Goal: Task Accomplishment & Management: Manage account settings

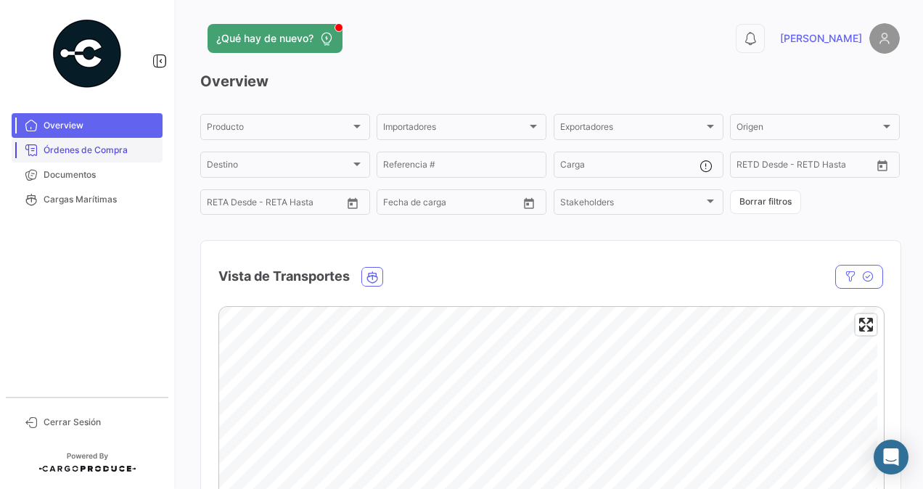
click at [119, 149] on span "Órdenes de Compra" at bounding box center [100, 150] width 113 height 13
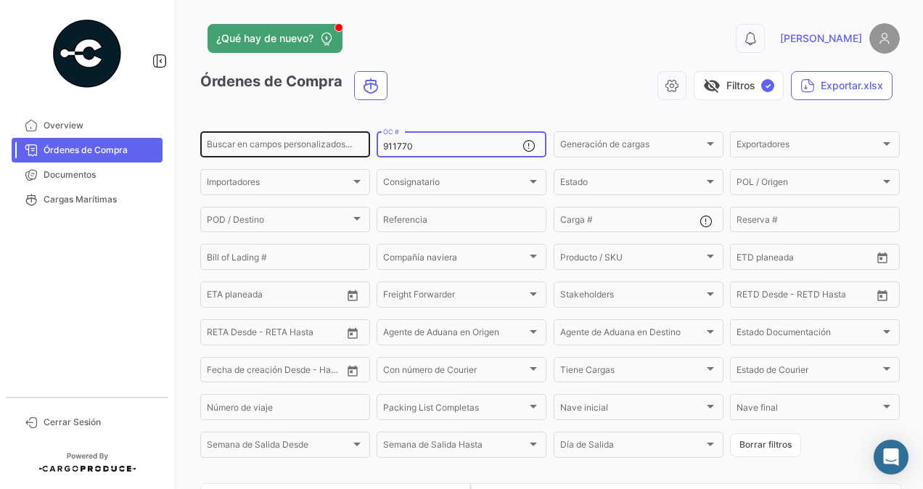
drag, startPoint x: 416, startPoint y: 143, endPoint x: 251, endPoint y: 141, distance: 164.7
click at [0, 0] on div "Buscar en [PERSON_NAME] personalizados... 911770 OC # Generación [PERSON_NAME] …" at bounding box center [0, 0] width 0 height 0
paste input "911774"
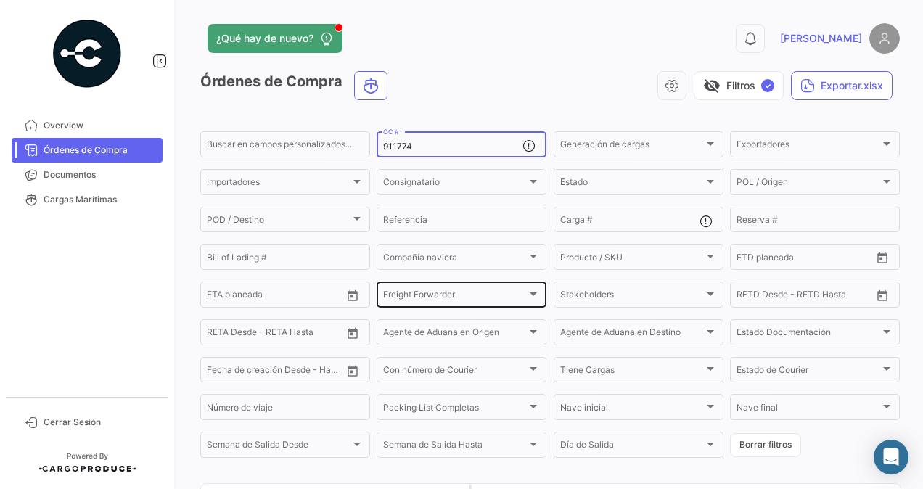
scroll to position [139, 0]
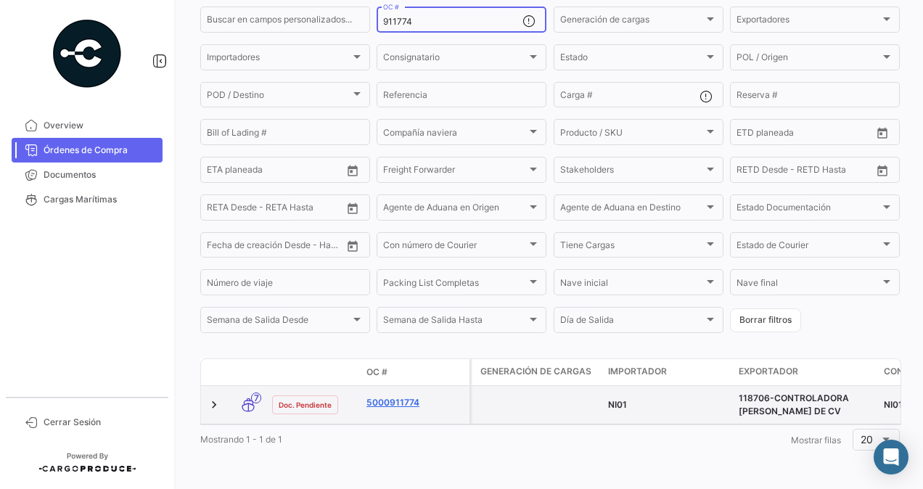
type input "911774"
click at [398, 396] on link "5000911774" at bounding box center [414, 402] width 97 height 13
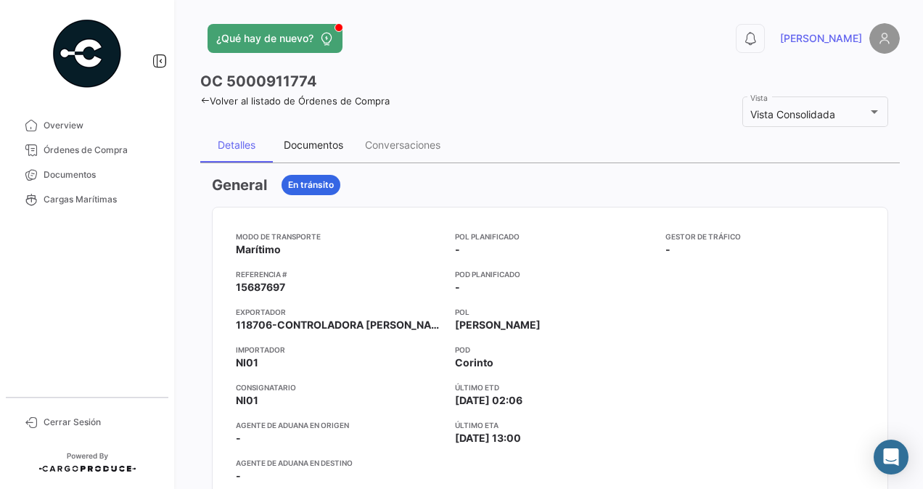
click at [313, 141] on div "Documentos" at bounding box center [313, 145] width 59 height 12
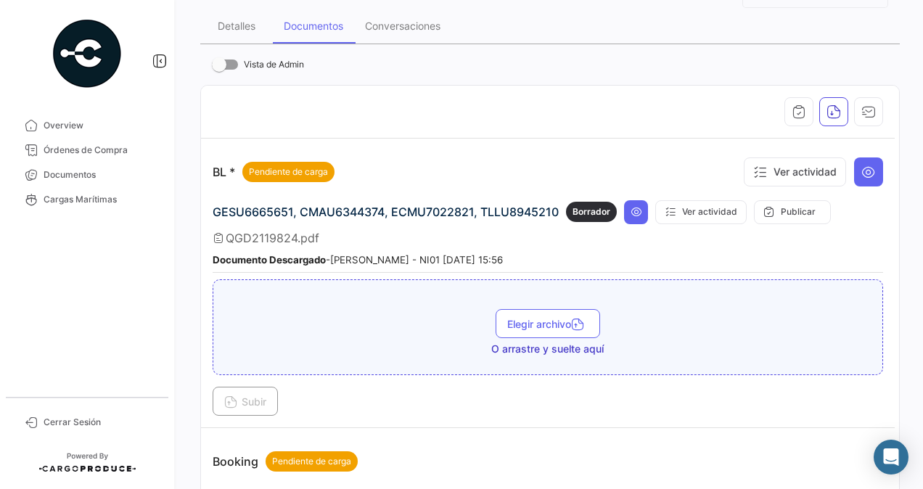
scroll to position [131, 0]
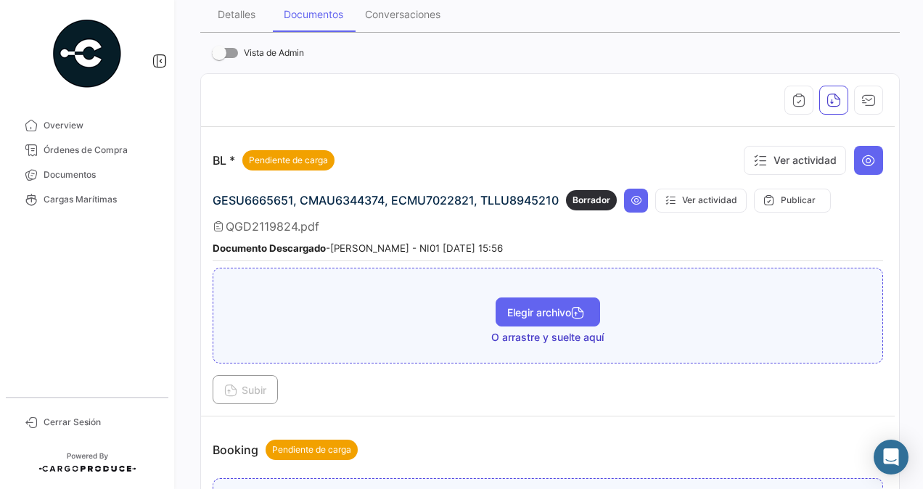
click at [526, 301] on button "Elegir archivo" at bounding box center [548, 311] width 104 height 29
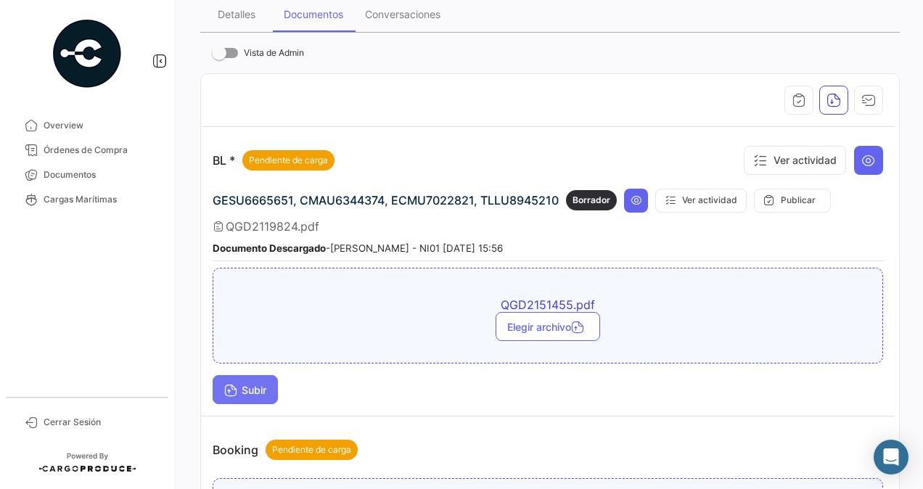
click at [254, 387] on span "Subir" at bounding box center [245, 390] width 42 height 12
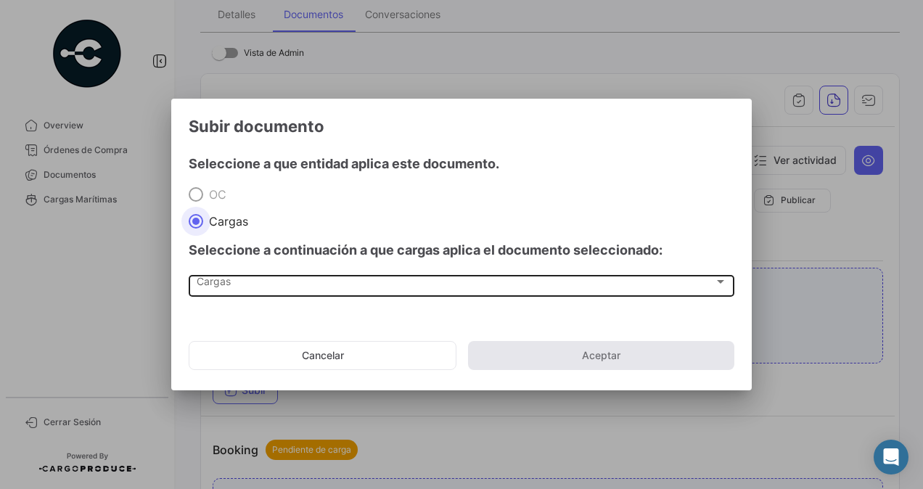
click at [235, 285] on div "Cargas" at bounding box center [455, 285] width 517 height 12
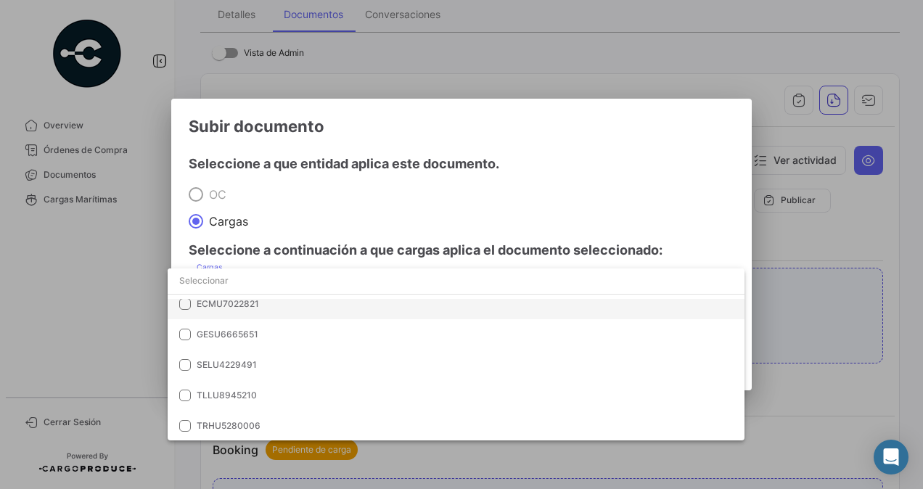
scroll to position [10, 0]
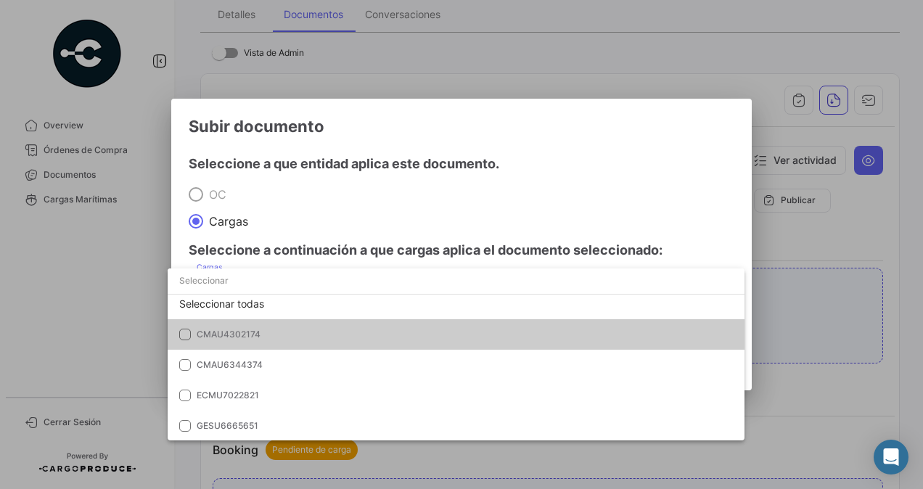
click at [250, 334] on span "CMAU4302174" at bounding box center [229, 334] width 64 height 11
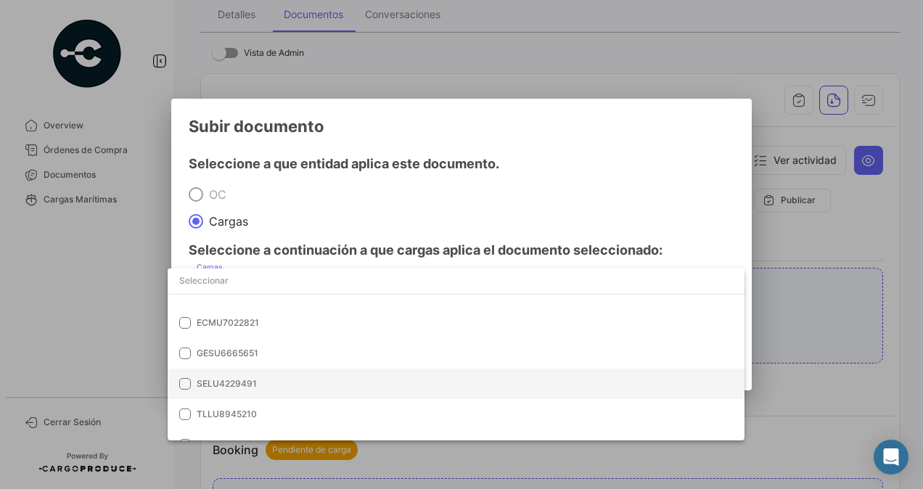
scroll to position [102, 0]
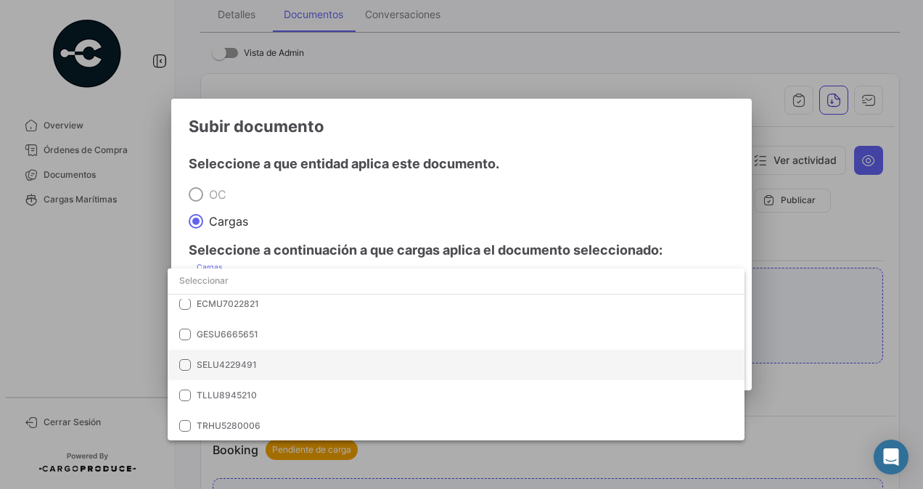
click at [242, 364] on span "SELU4229491" at bounding box center [227, 364] width 60 height 11
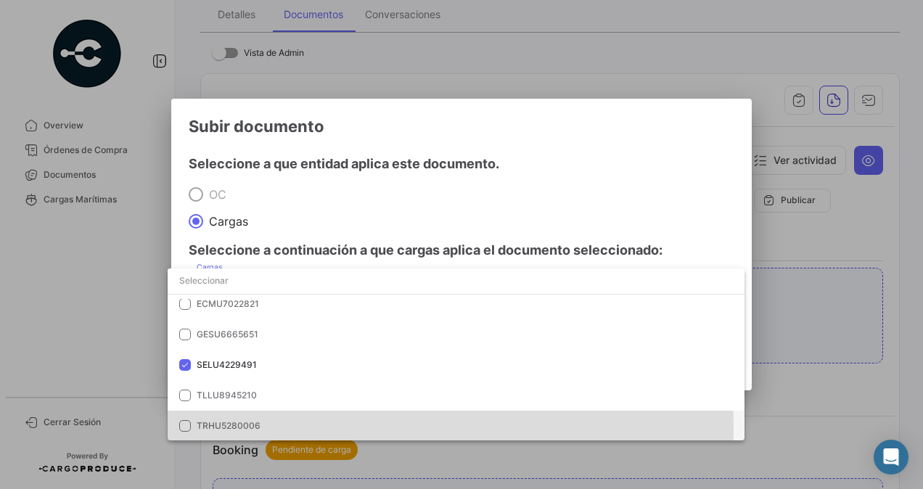
click at [219, 428] on span "TRHU5280006" at bounding box center [229, 425] width 64 height 11
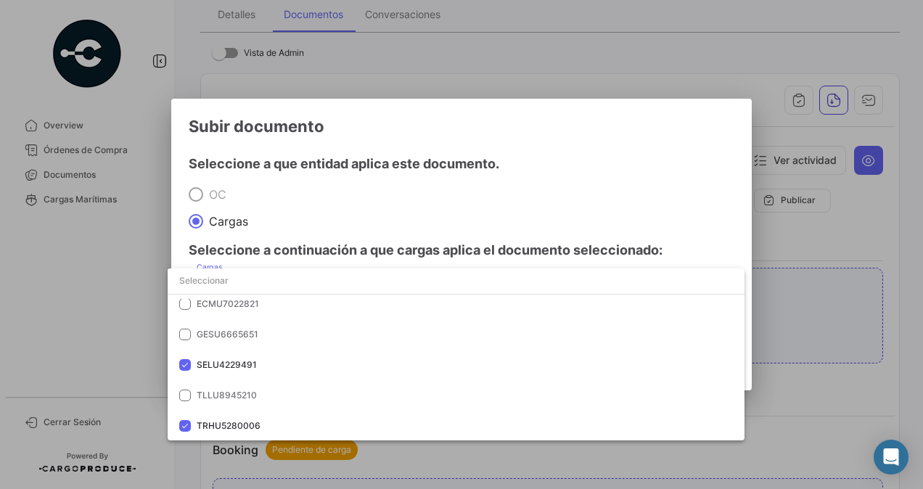
click at [379, 209] on div at bounding box center [461, 244] width 923 height 489
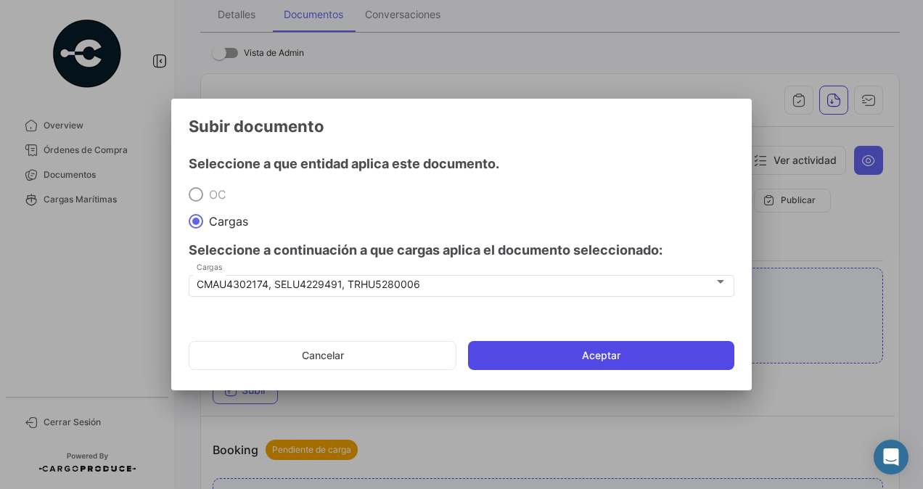
click at [504, 350] on button "Aceptar" at bounding box center [601, 355] width 266 height 29
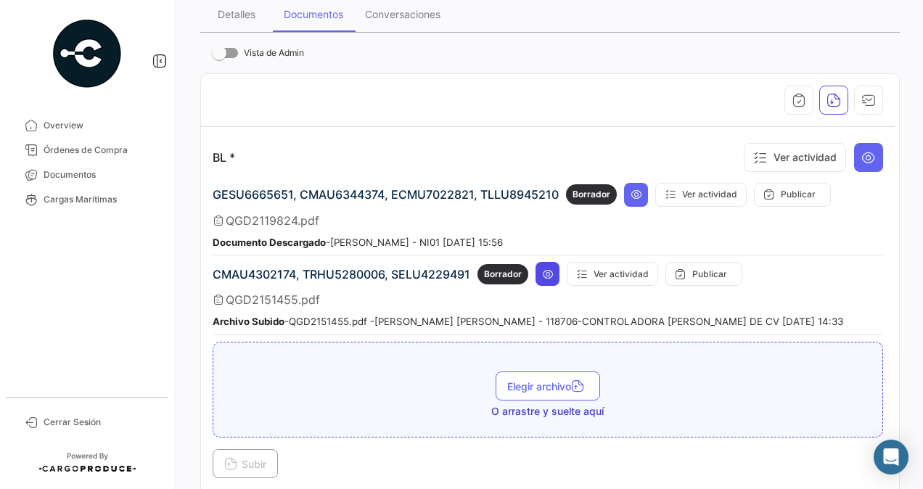
click at [543, 268] on icon at bounding box center [548, 274] width 12 height 12
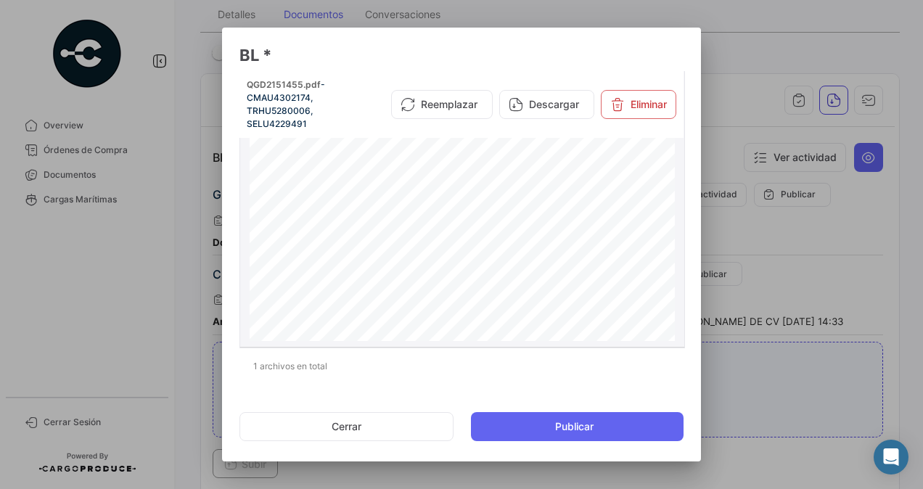
scroll to position [1214, 0]
click at [358, 427] on button "Cerrar" at bounding box center [346, 426] width 214 height 29
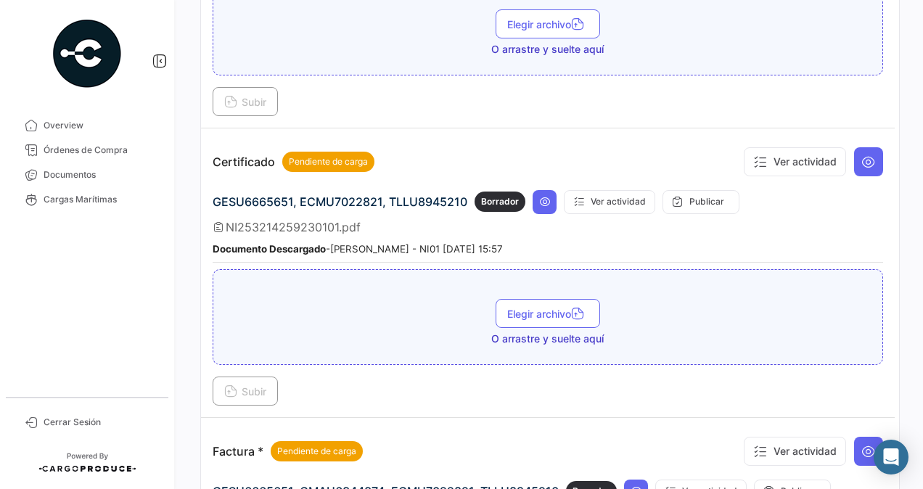
scroll to position [704, 0]
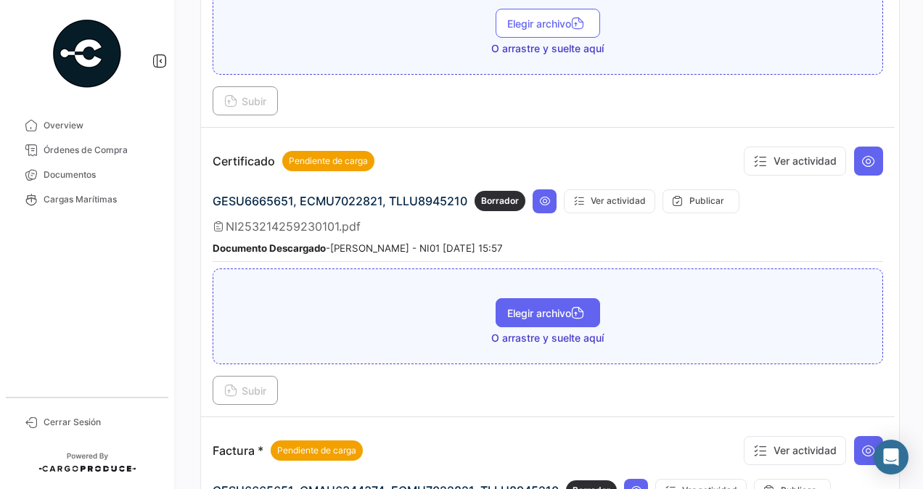
click at [507, 308] on span "Elegir archivo" at bounding box center [547, 313] width 81 height 12
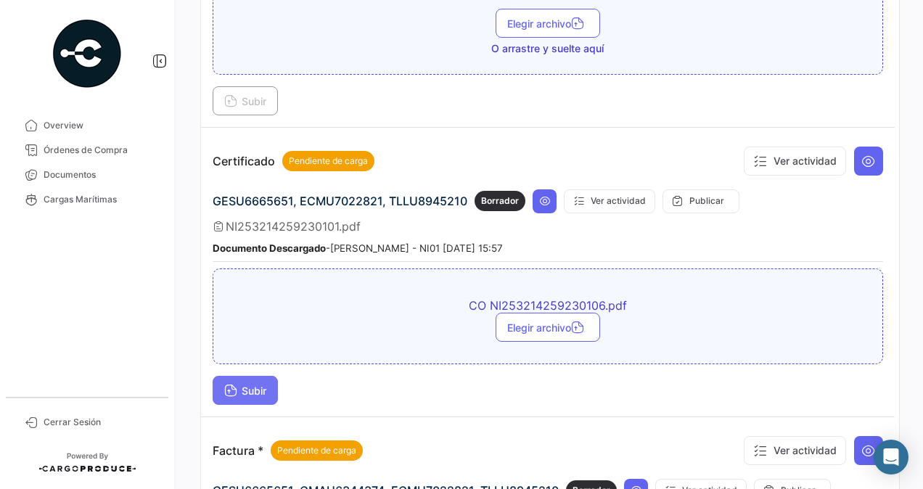
click at [256, 385] on span "Subir" at bounding box center [245, 391] width 42 height 12
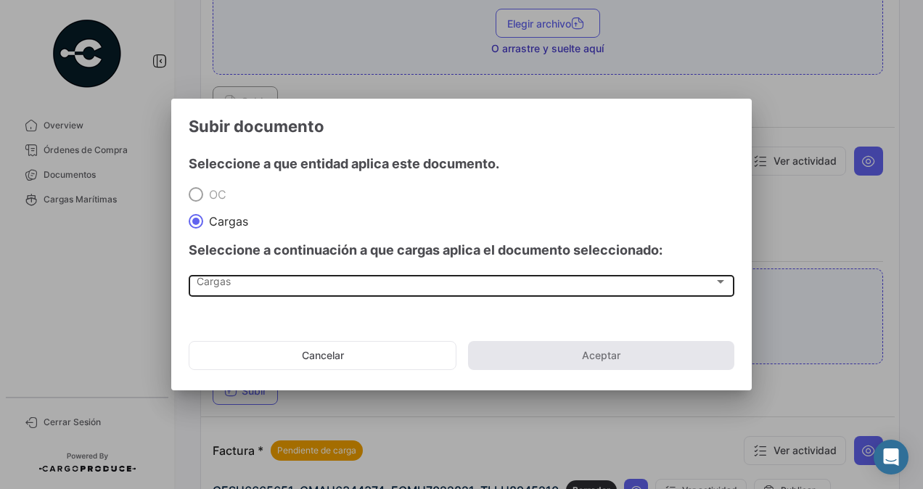
click at [252, 274] on div "Cargas Cargas" at bounding box center [462, 284] width 530 height 25
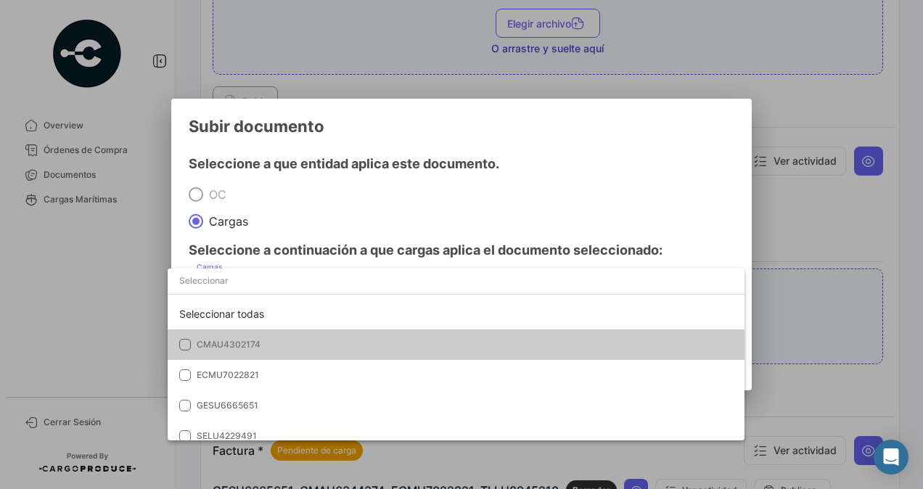
click at [296, 338] on span "CMAU4302174" at bounding box center [298, 344] width 203 height 13
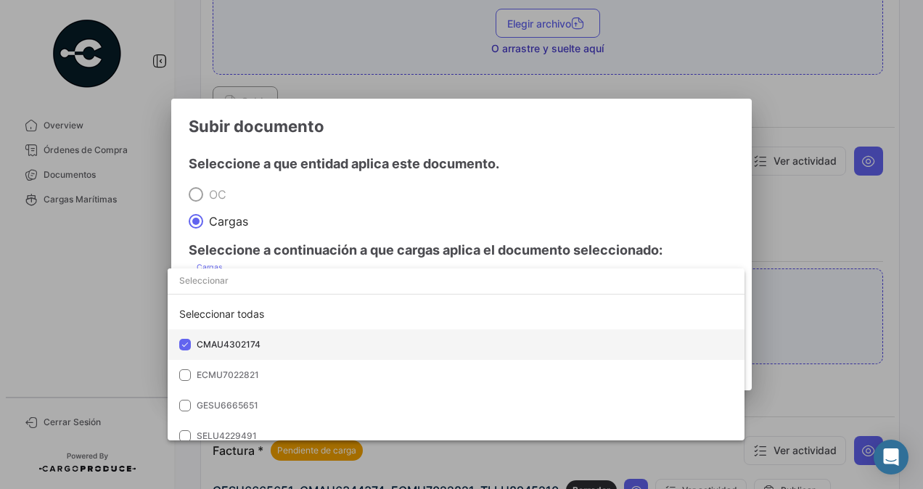
scroll to position [71, 0]
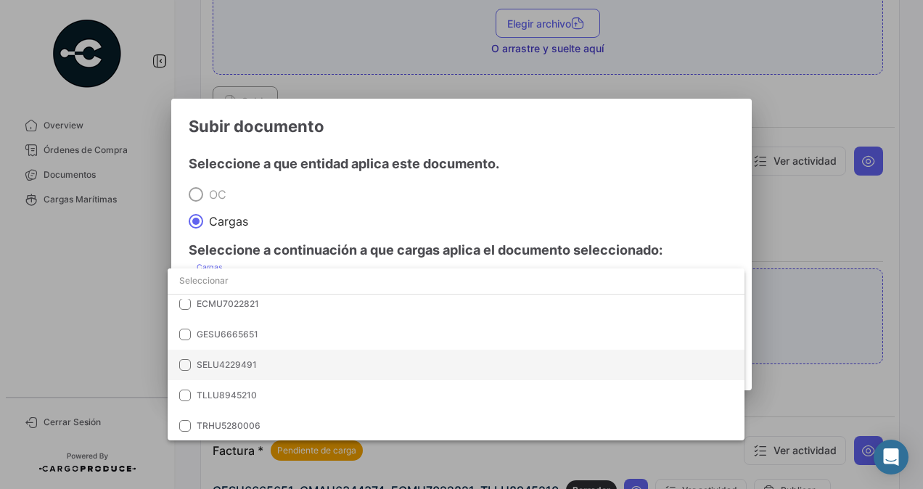
click at [279, 361] on span "SELU4229491" at bounding box center [298, 364] width 203 height 13
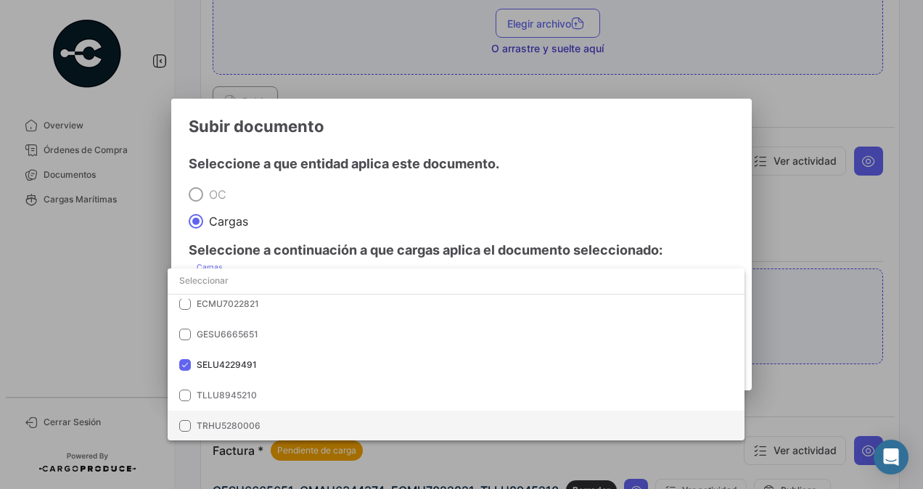
click at [244, 419] on span "TRHU5280006" at bounding box center [298, 425] width 203 height 13
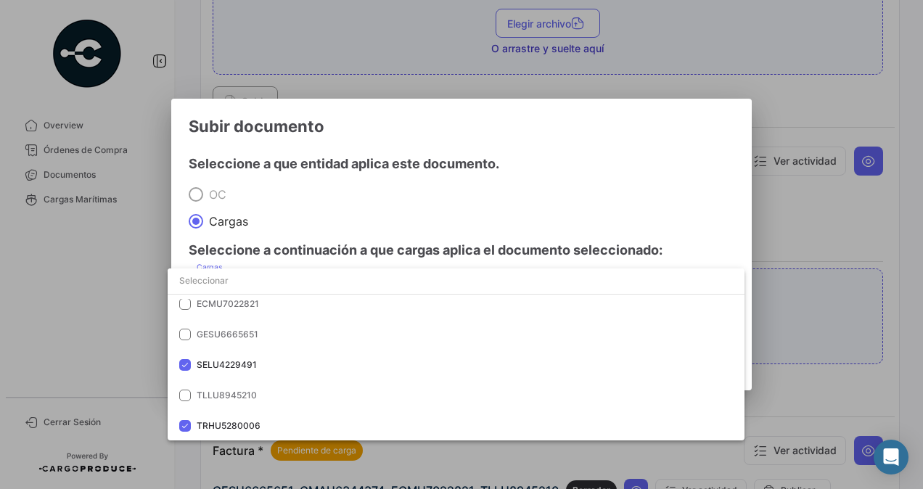
click at [312, 221] on div at bounding box center [461, 244] width 923 height 489
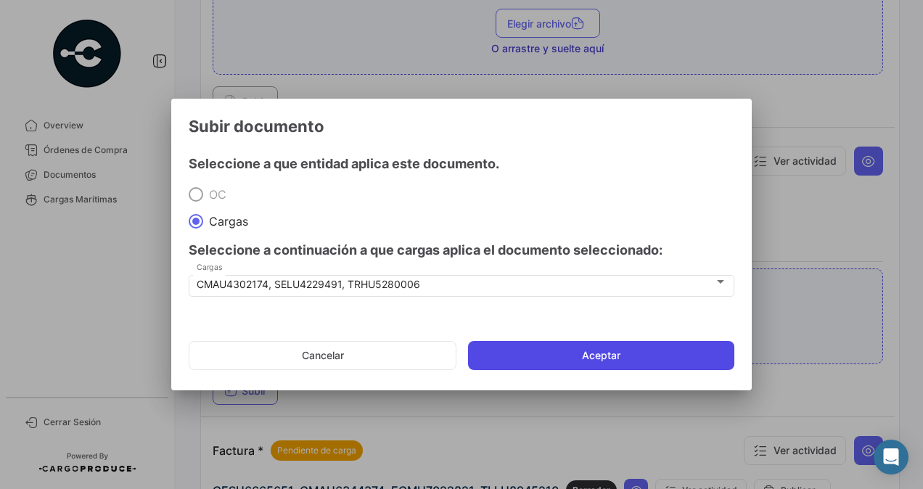
click at [551, 358] on button "Aceptar" at bounding box center [601, 355] width 266 height 29
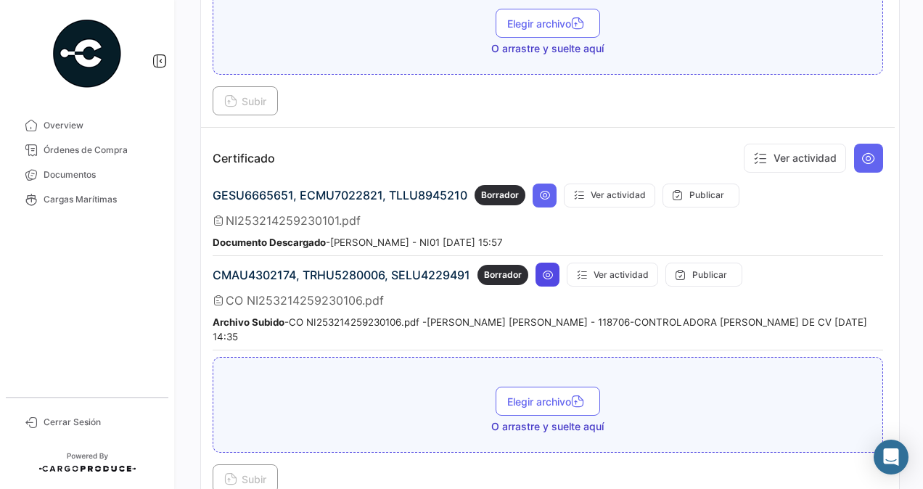
click at [549, 269] on icon at bounding box center [548, 275] width 12 height 12
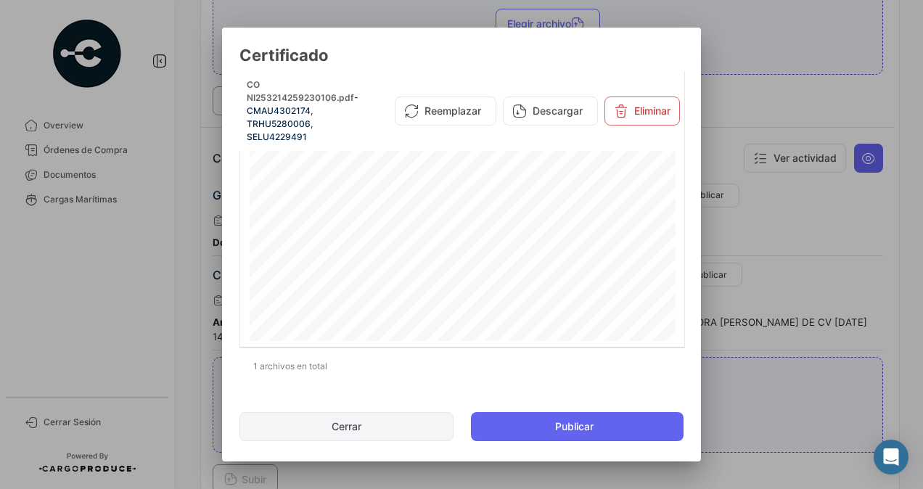
click at [377, 423] on button "Cerrar" at bounding box center [346, 426] width 214 height 29
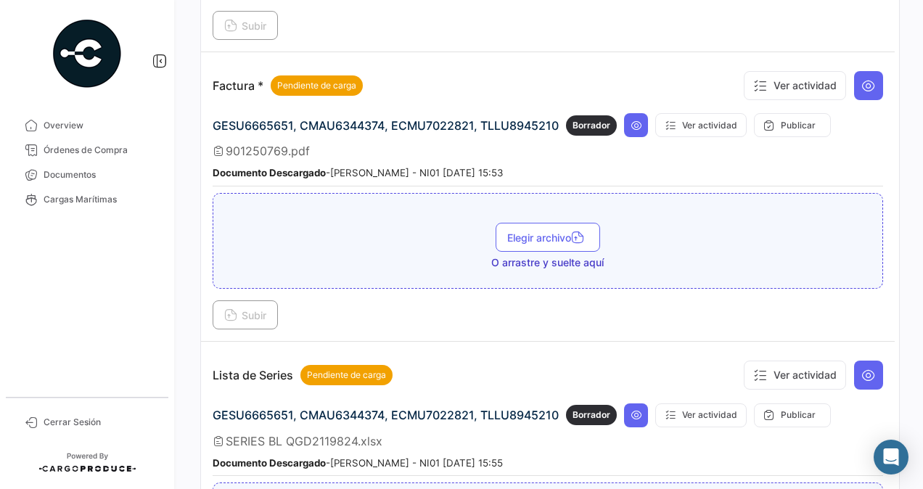
scroll to position [1124, 0]
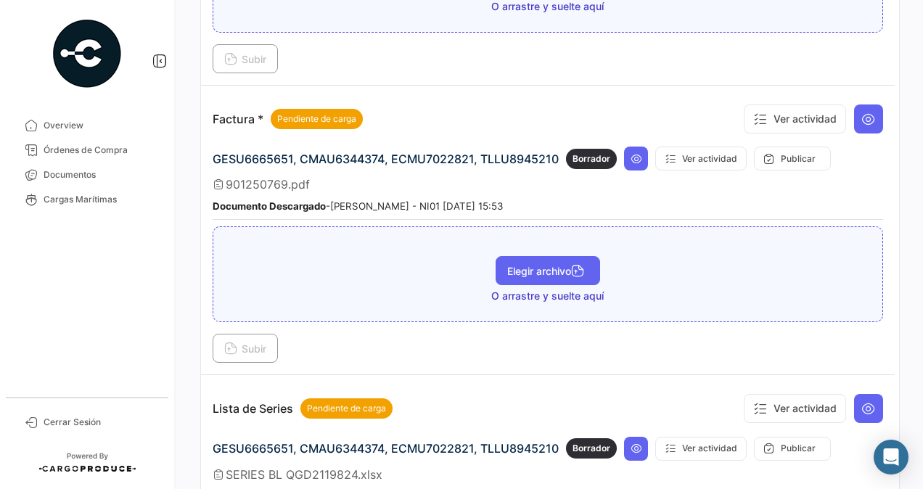
click at [527, 256] on button "Elegir archivo" at bounding box center [548, 270] width 104 height 29
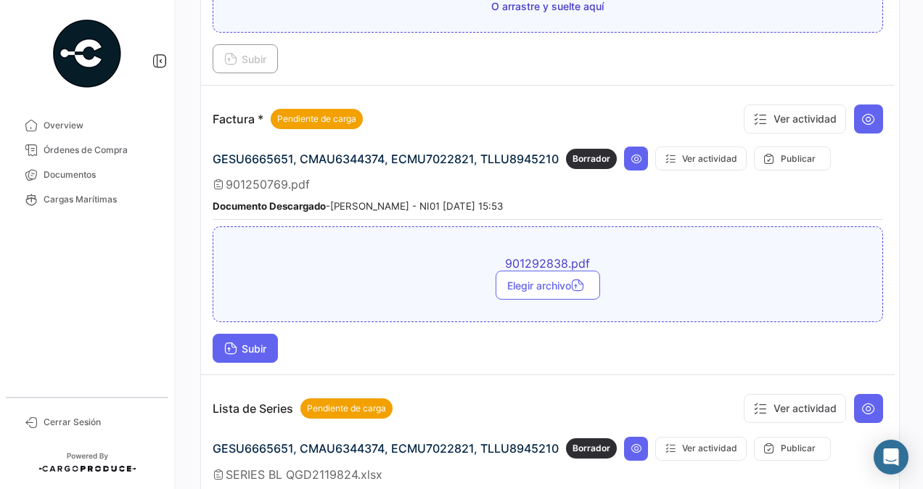
click at [238, 334] on button "Subir" at bounding box center [245, 348] width 65 height 29
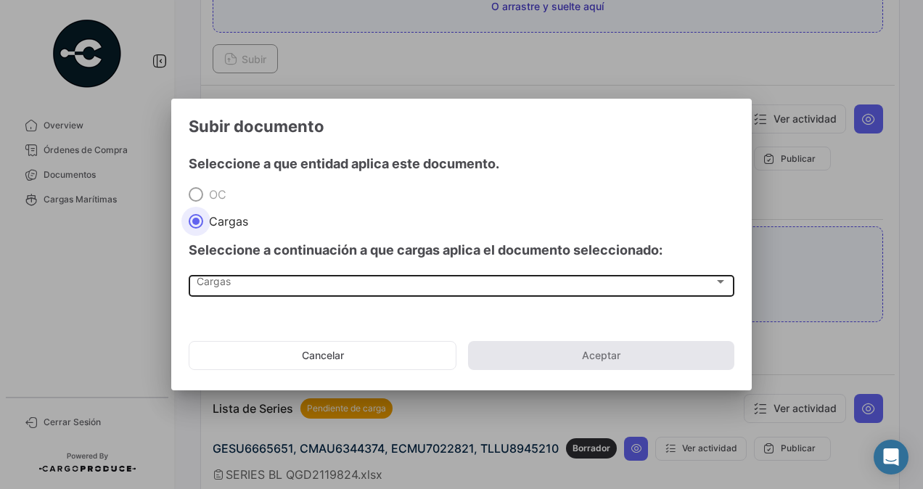
click at [225, 284] on span "Cargas" at bounding box center [455, 285] width 517 height 12
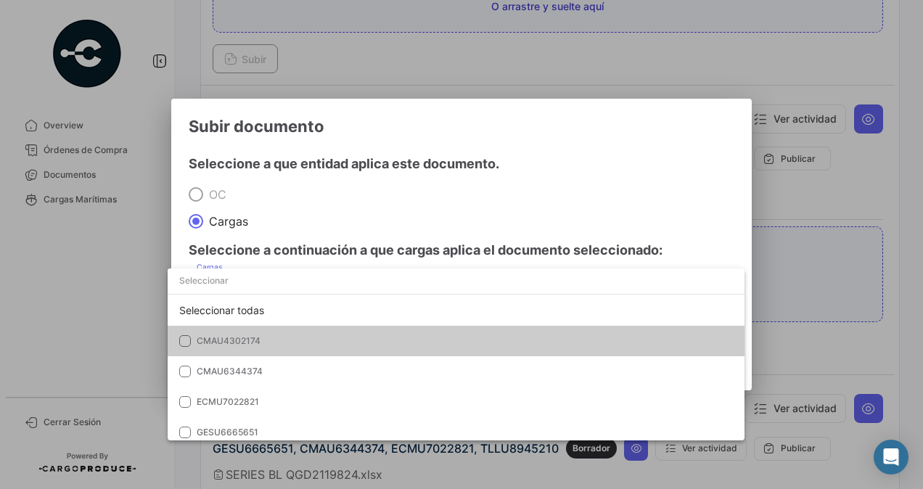
scroll to position [3, 0]
click at [287, 332] on mat-option "CMAU4302174" at bounding box center [456, 342] width 577 height 30
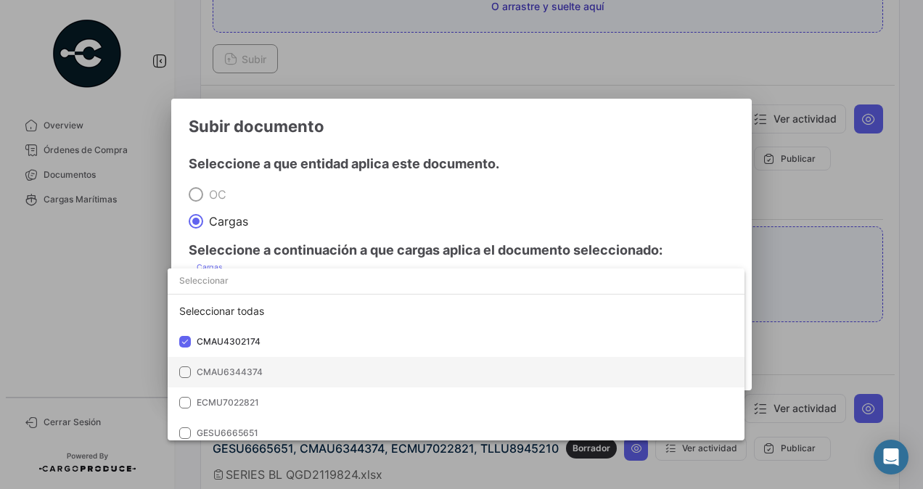
scroll to position [102, 0]
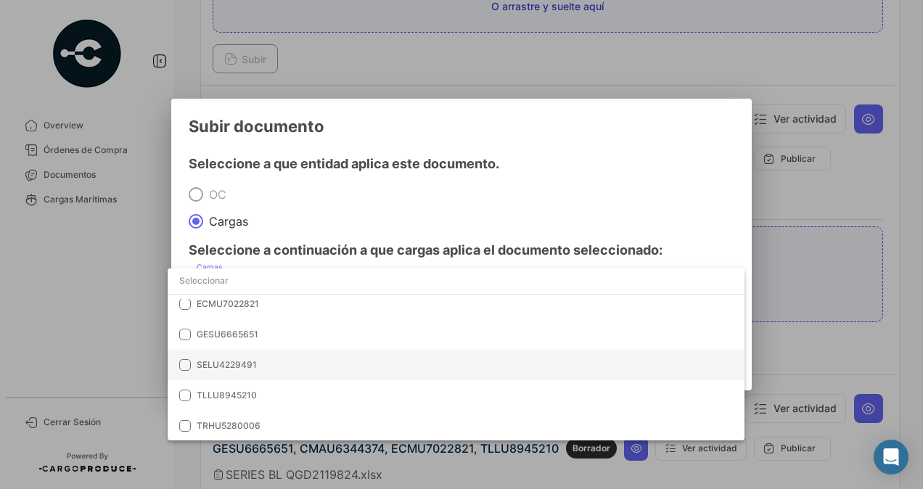
click at [263, 361] on span "SELU4229491" at bounding box center [298, 364] width 203 height 13
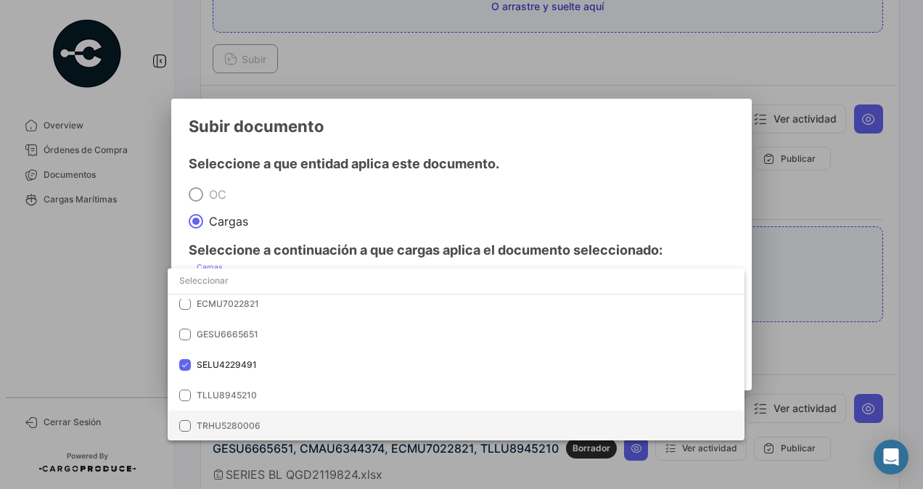
click at [254, 425] on span "TRHU5280006" at bounding box center [229, 425] width 64 height 11
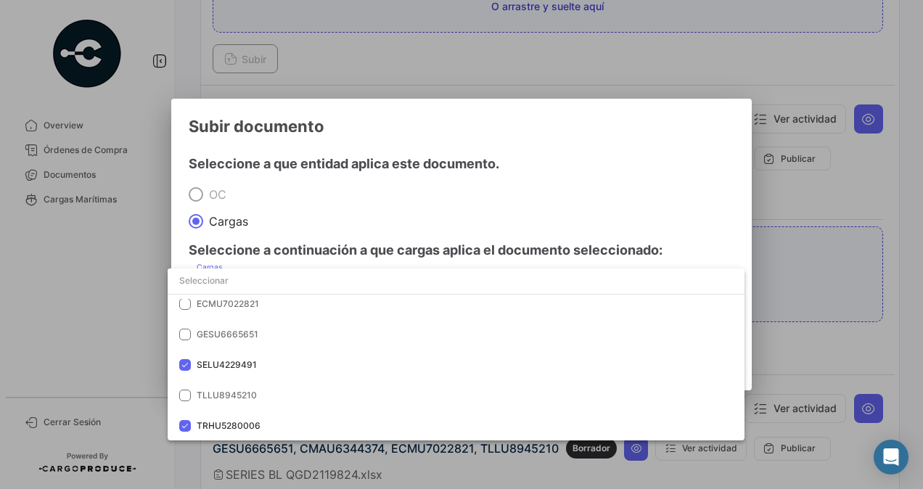
click at [344, 202] on div at bounding box center [461, 244] width 923 height 489
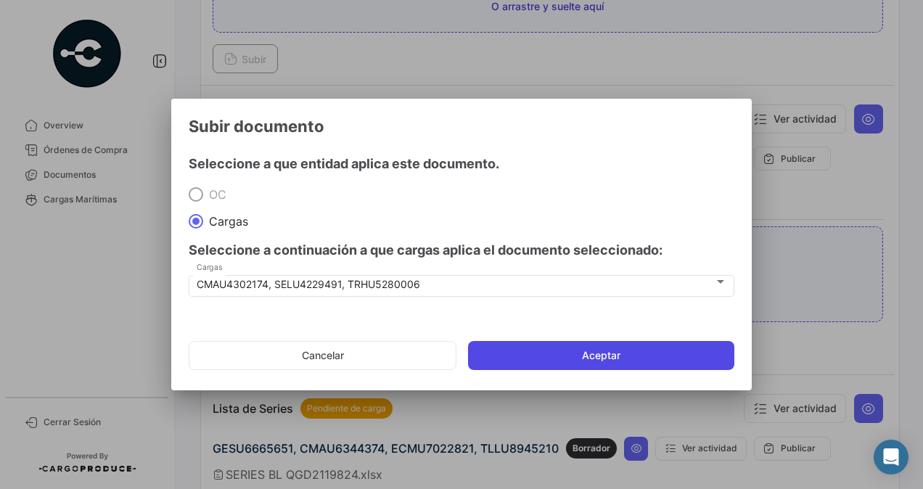
click at [528, 357] on button "Aceptar" at bounding box center [601, 355] width 266 height 29
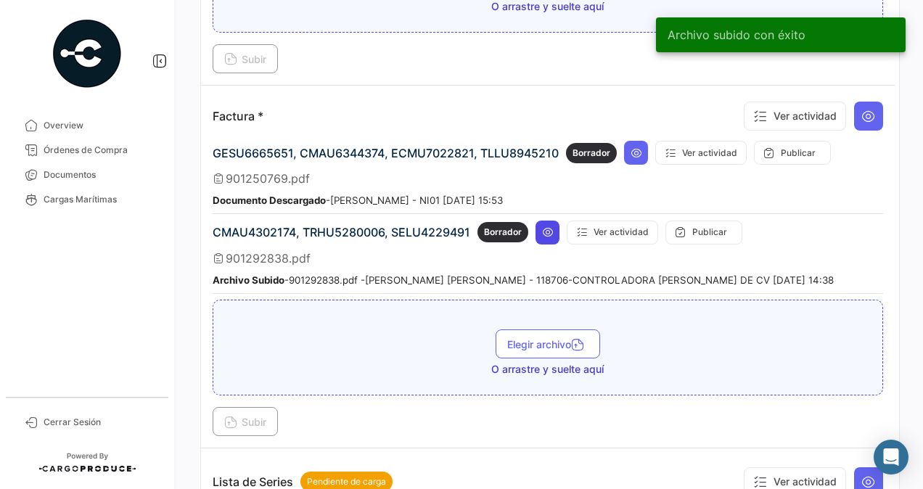
click at [546, 226] on icon at bounding box center [548, 232] width 12 height 12
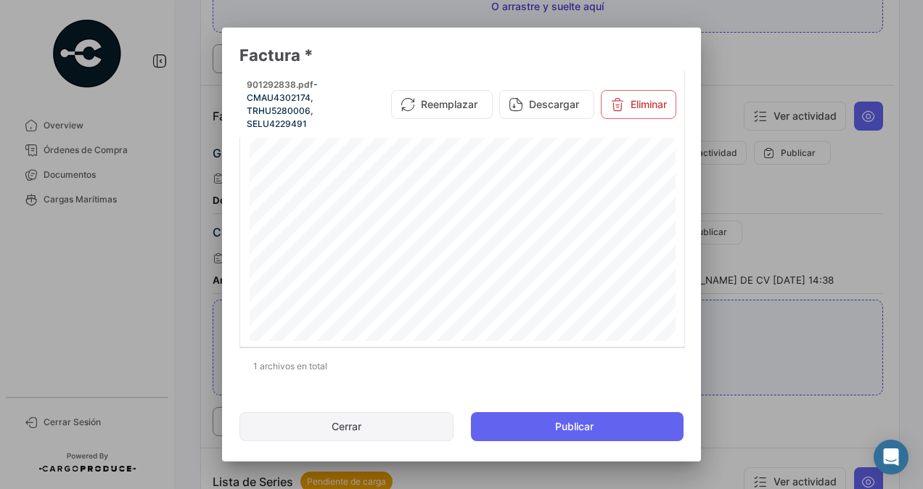
click at [396, 425] on button "Cerrar" at bounding box center [346, 426] width 214 height 29
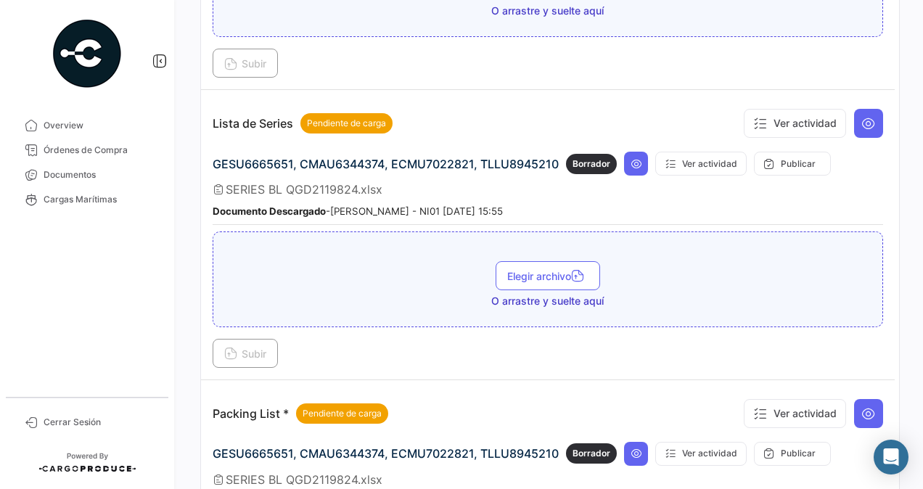
scroll to position [1488, 0]
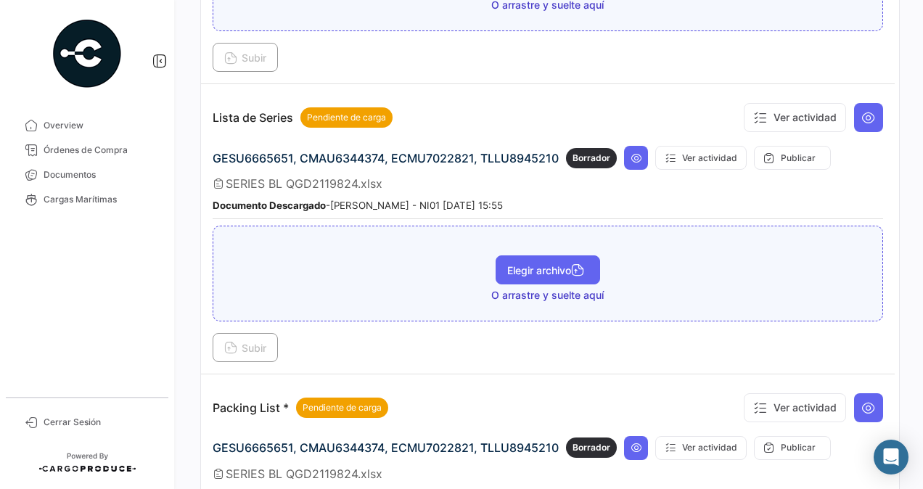
click at [551, 255] on button "Elegir archivo" at bounding box center [548, 269] width 104 height 29
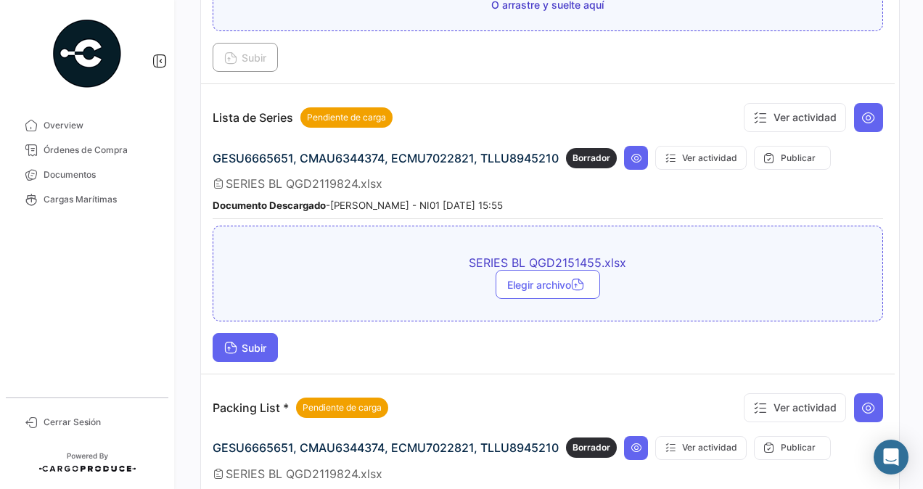
click at [260, 333] on button "Subir" at bounding box center [245, 347] width 65 height 29
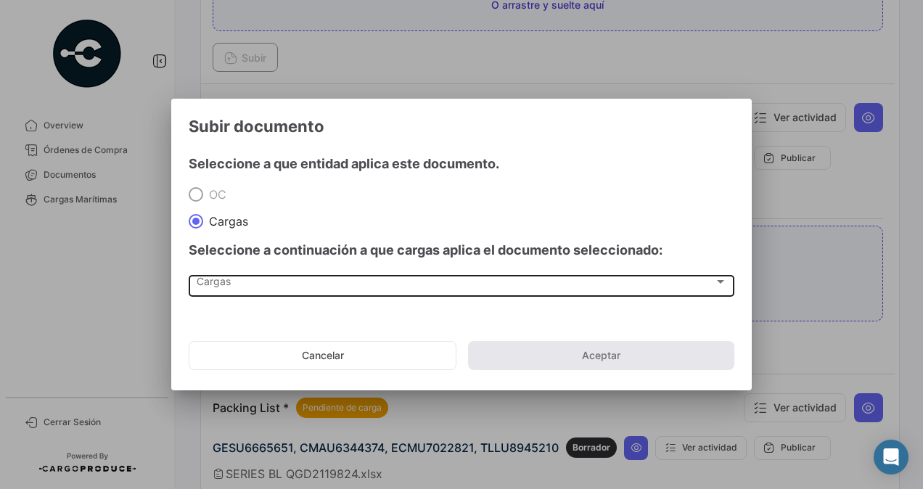
click at [241, 274] on div "Cargas Cargas" at bounding box center [462, 284] width 530 height 25
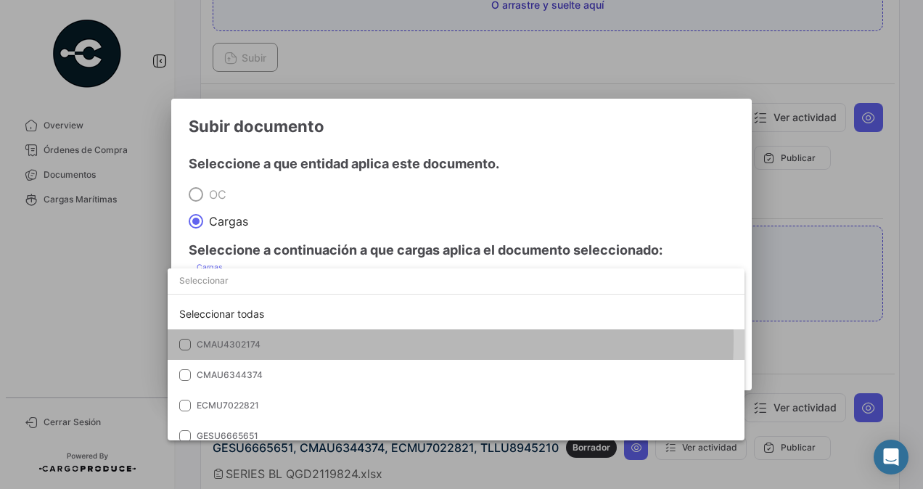
click at [292, 340] on span "CMAU4302174" at bounding box center [298, 344] width 203 height 13
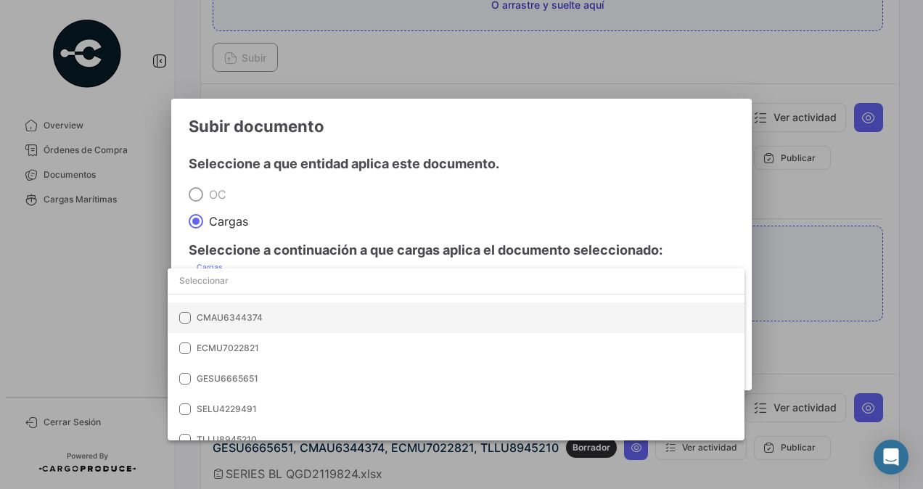
scroll to position [102, 0]
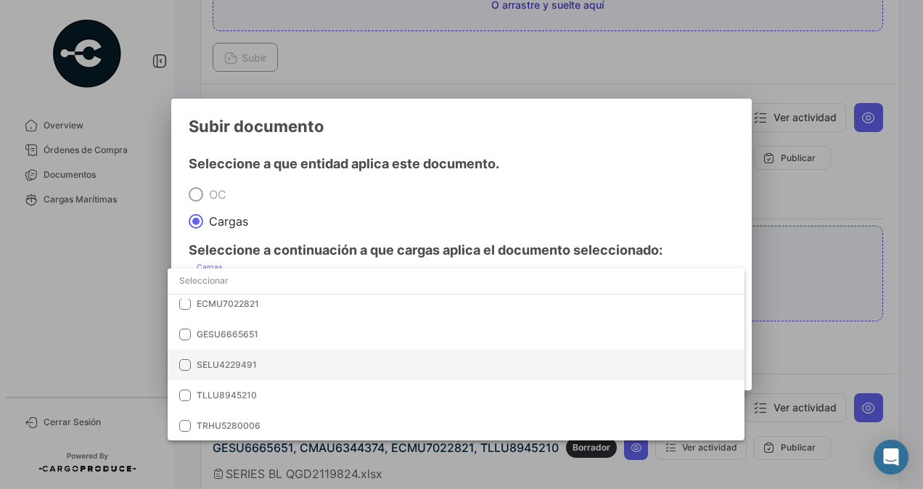
click at [279, 359] on span "SELU4229491" at bounding box center [298, 364] width 203 height 13
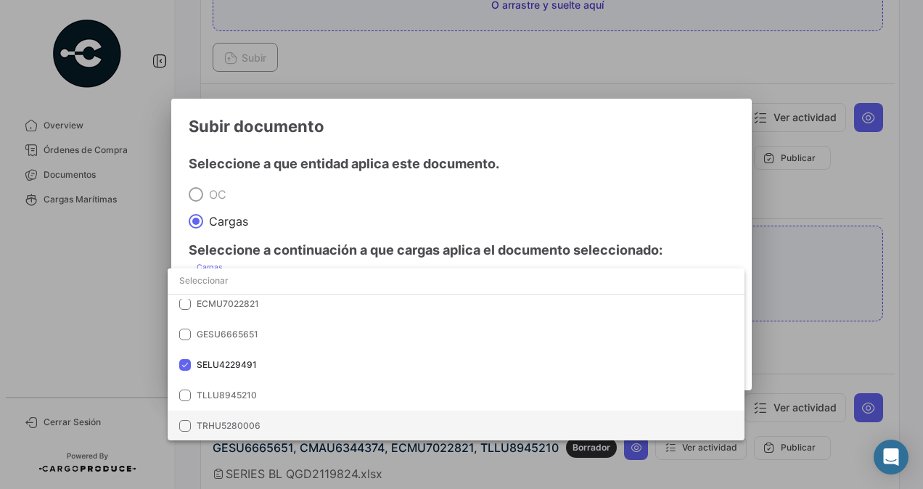
click at [274, 425] on span "TRHU5280006" at bounding box center [298, 425] width 203 height 13
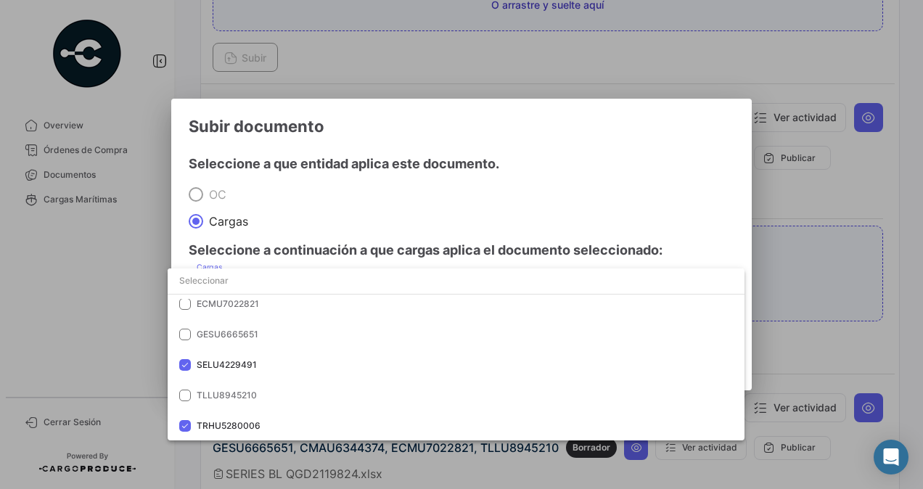
click at [378, 212] on div at bounding box center [461, 244] width 923 height 489
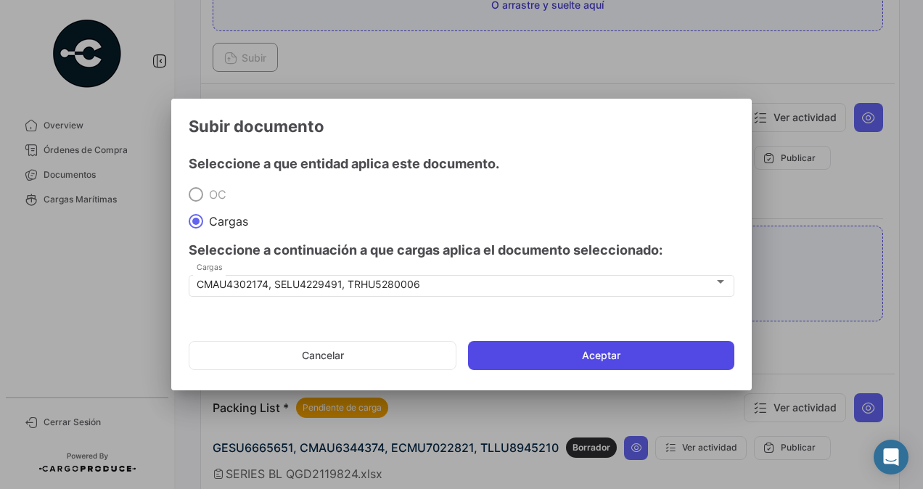
click at [511, 359] on button "Aceptar" at bounding box center [601, 355] width 266 height 29
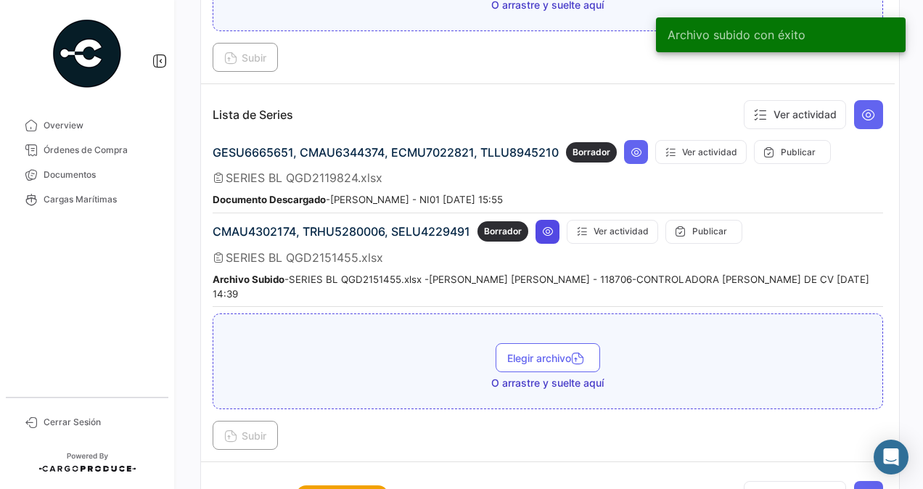
click at [547, 226] on icon at bounding box center [548, 232] width 12 height 12
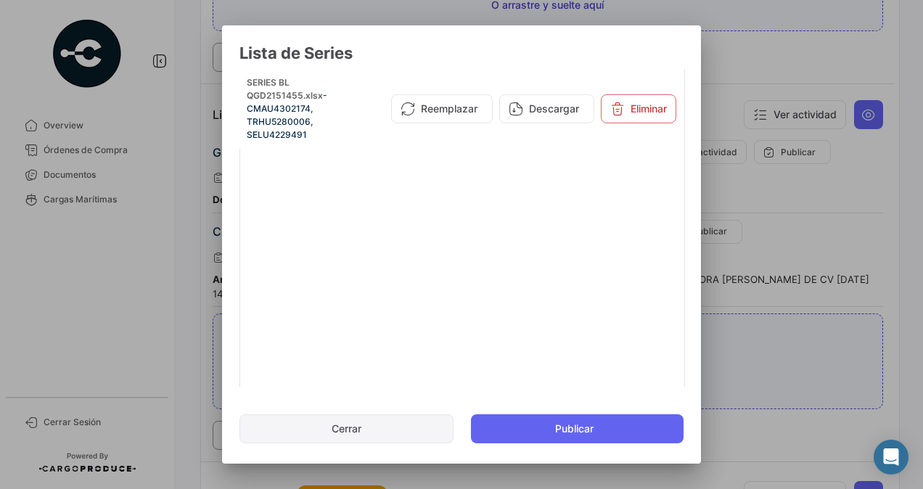
click at [374, 422] on button "Cerrar" at bounding box center [346, 428] width 214 height 29
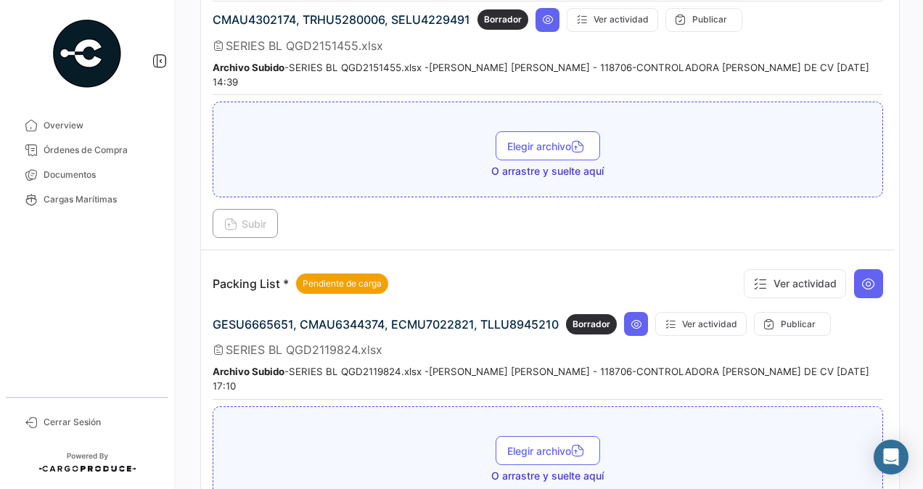
scroll to position [1702, 0]
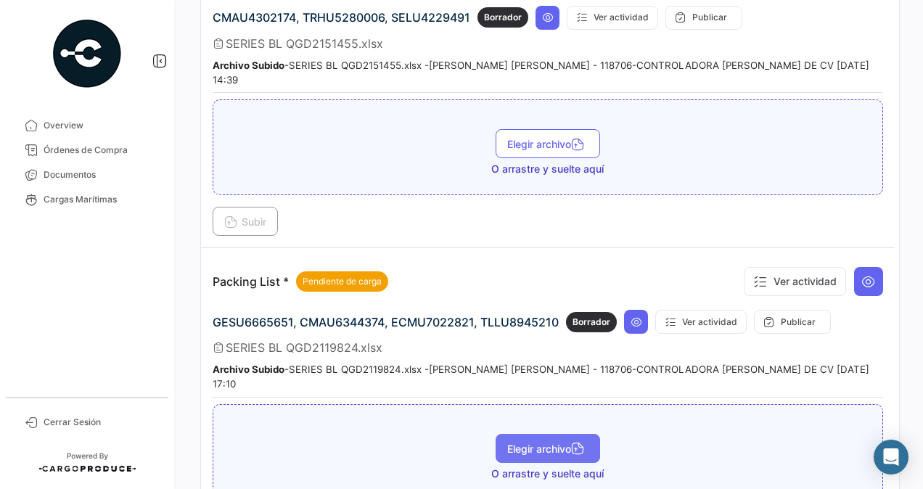
click at [546, 443] on span "Elegir archivo" at bounding box center [547, 449] width 81 height 12
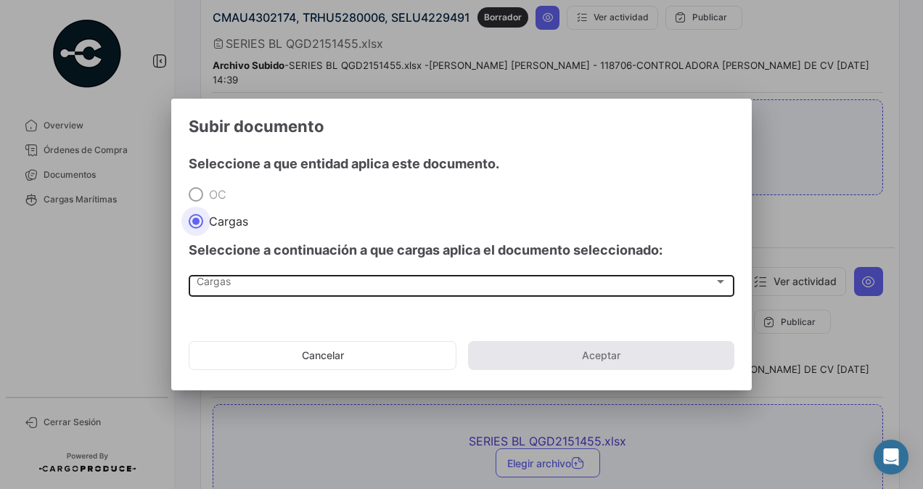
click at [298, 279] on div "Cargas" at bounding box center [455, 285] width 517 height 12
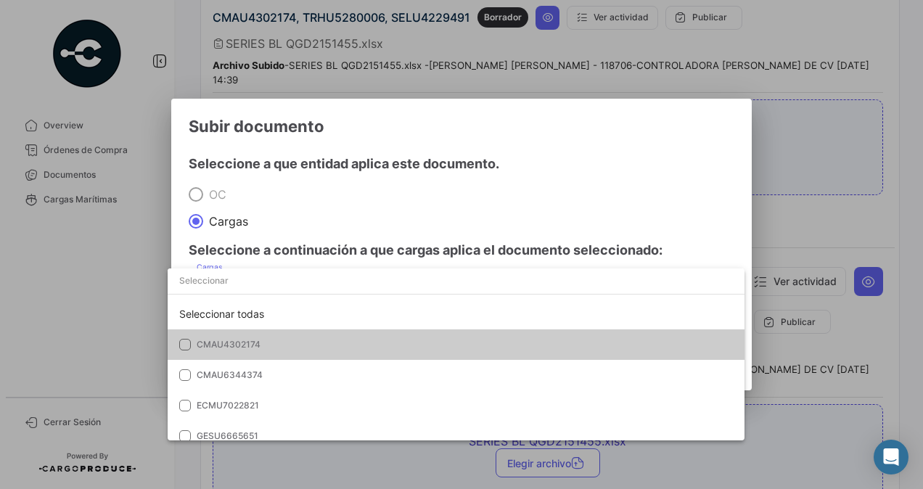
click at [313, 339] on span "CMAU4302174" at bounding box center [298, 344] width 203 height 13
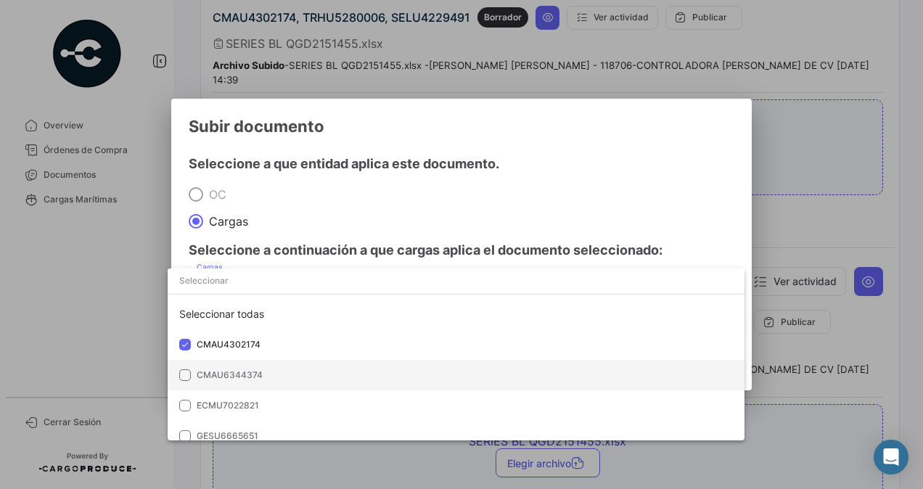
scroll to position [102, 0]
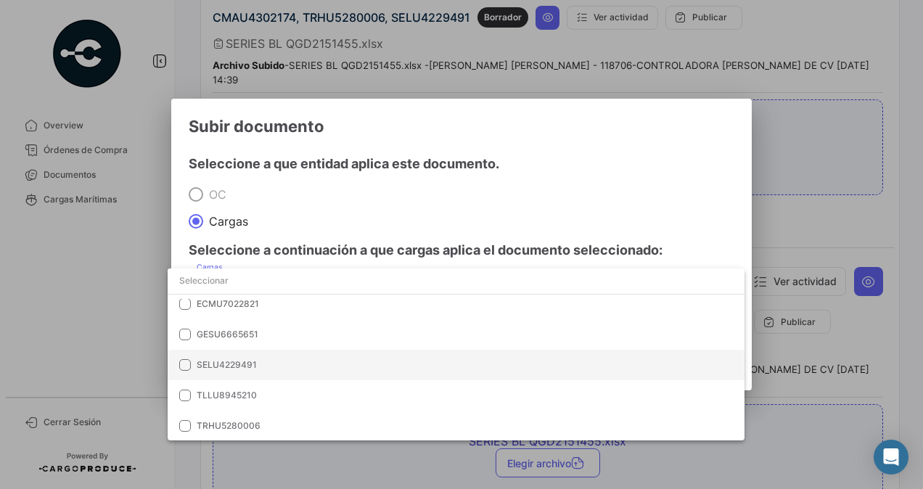
click at [302, 356] on mat-option "SELU4229491" at bounding box center [456, 365] width 577 height 30
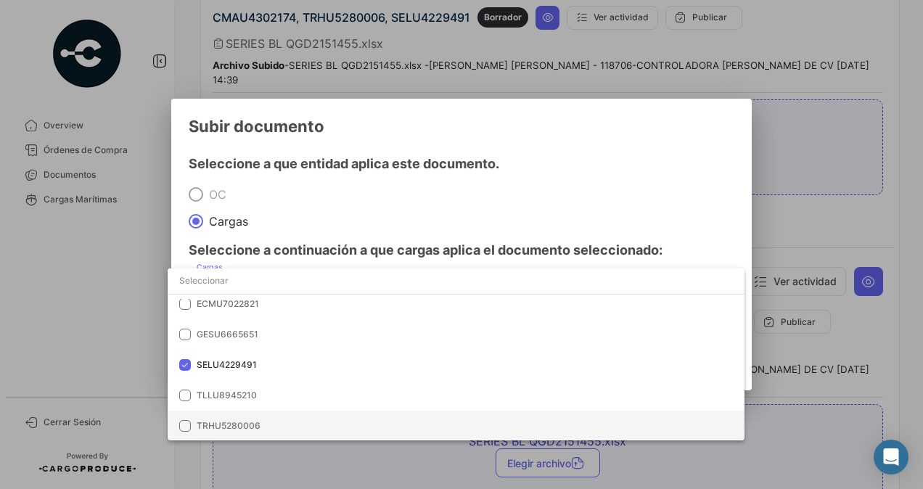
click at [290, 421] on span "TRHU5280006" at bounding box center [298, 425] width 203 height 13
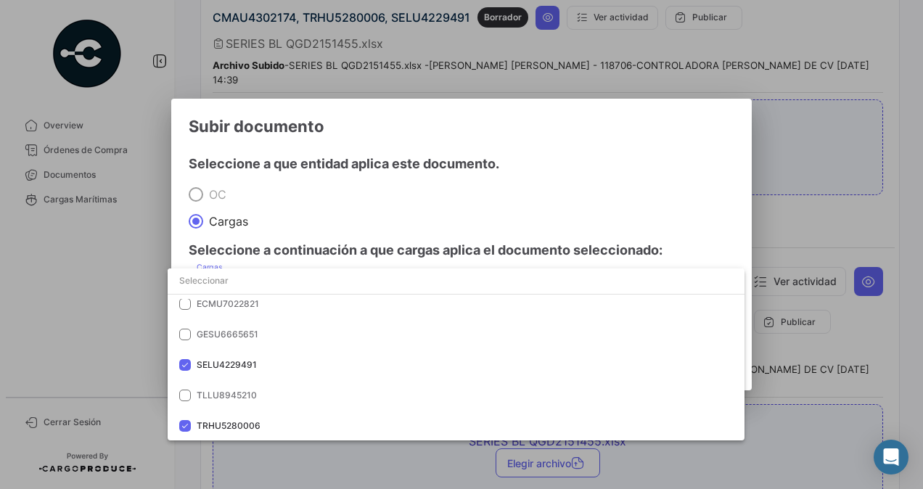
click at [366, 201] on div at bounding box center [461, 244] width 923 height 489
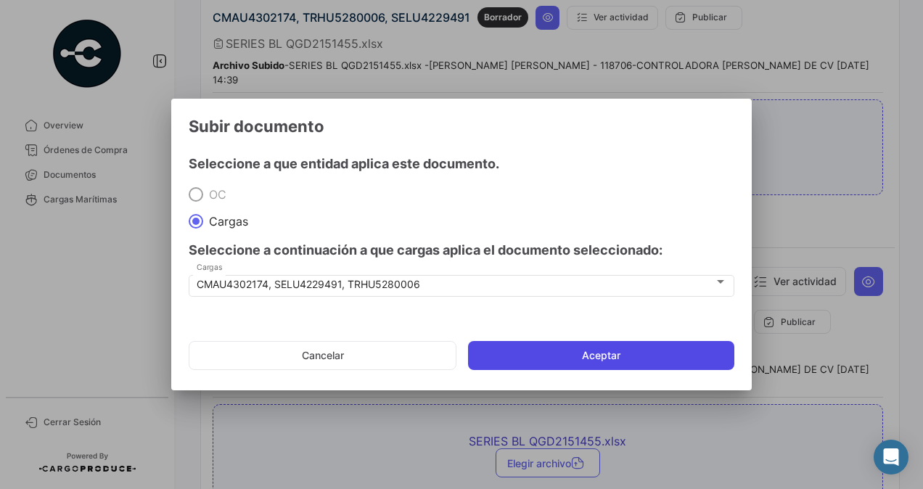
click at [520, 354] on button "Aceptar" at bounding box center [601, 355] width 266 height 29
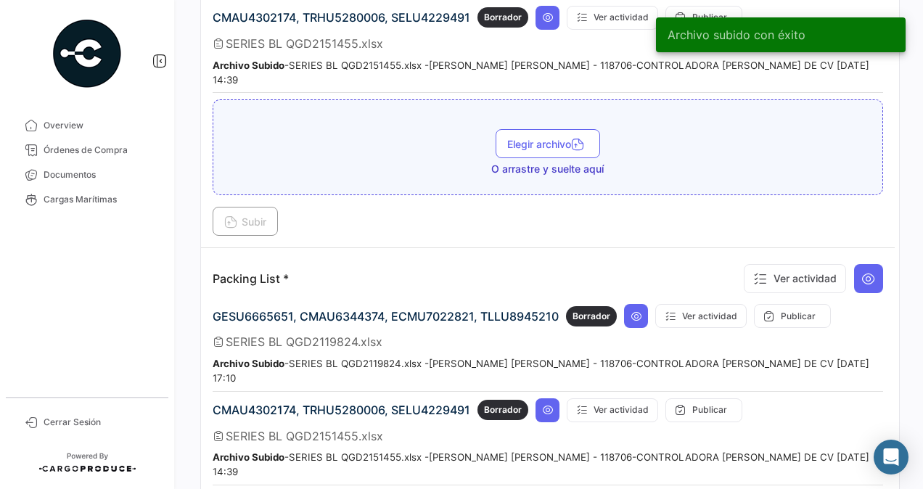
scroll to position [1868, 0]
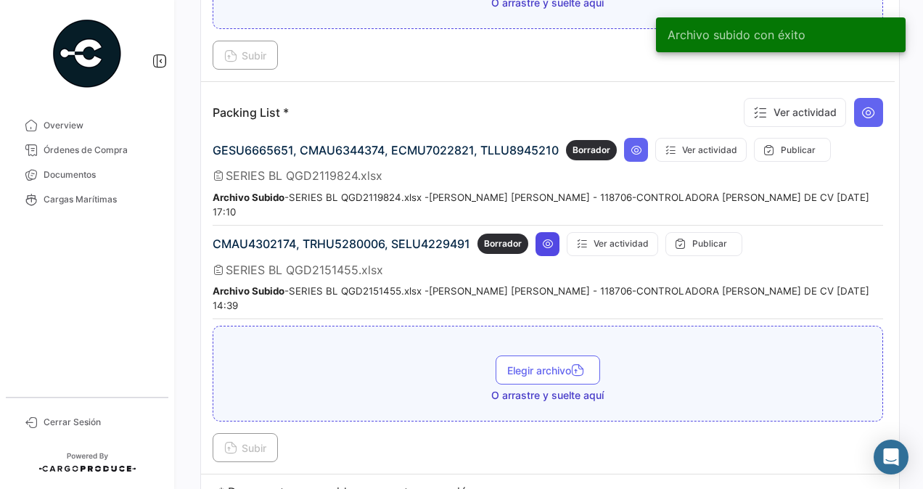
click at [546, 238] on icon at bounding box center [548, 244] width 12 height 12
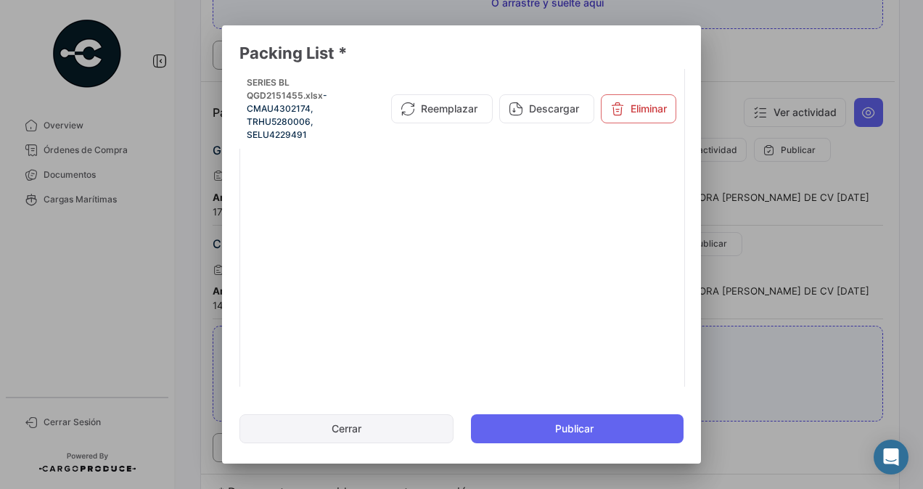
click at [405, 431] on button "Cerrar" at bounding box center [346, 428] width 214 height 29
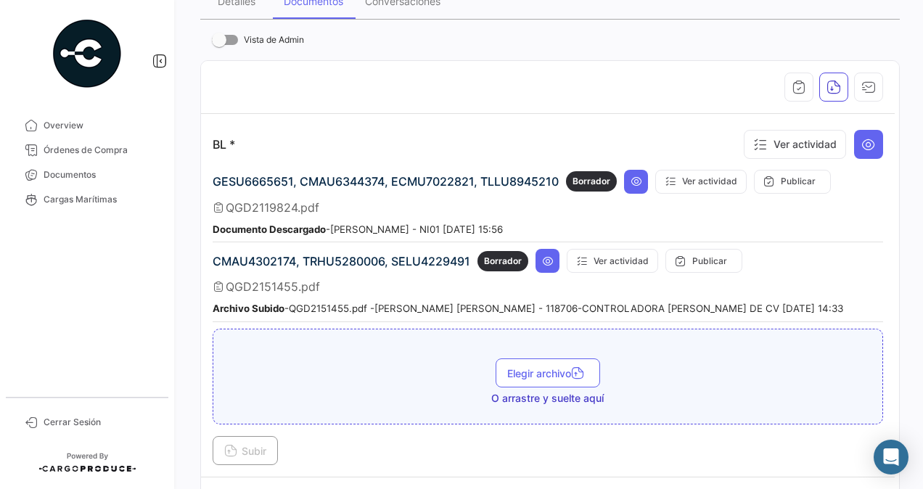
scroll to position [0, 0]
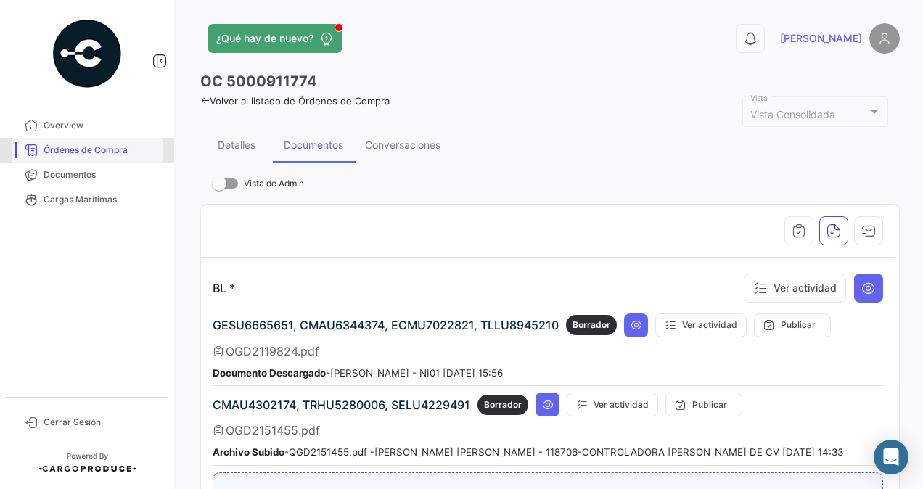
click at [94, 139] on link "Órdenes de Compra" at bounding box center [87, 150] width 151 height 25
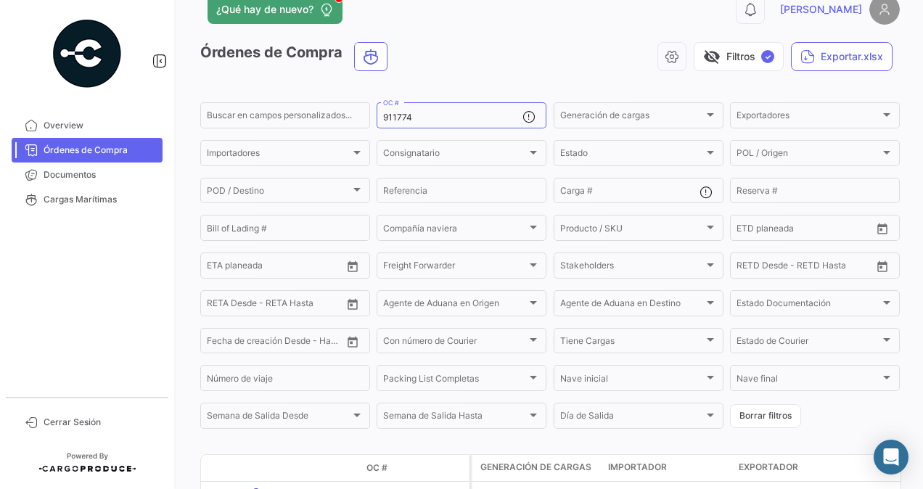
scroll to position [139, 0]
